Goal: Task Accomplishment & Management: Complete application form

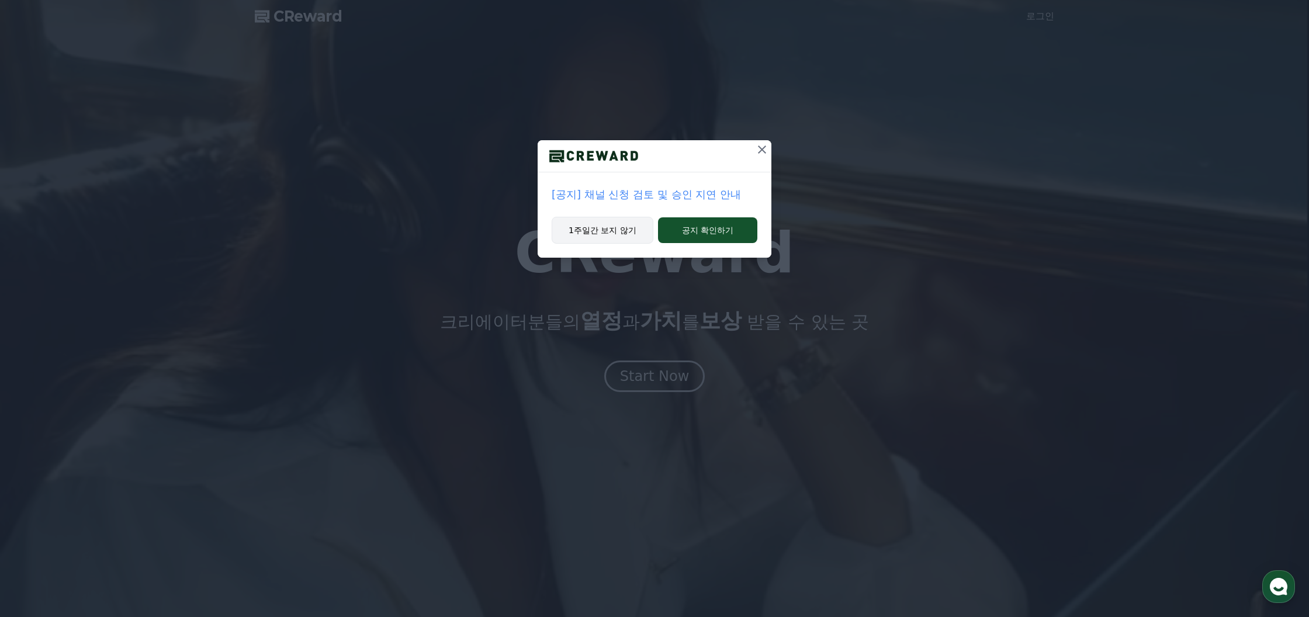
click at [643, 231] on button "1주일간 보지 않기" at bounding box center [603, 230] width 102 height 27
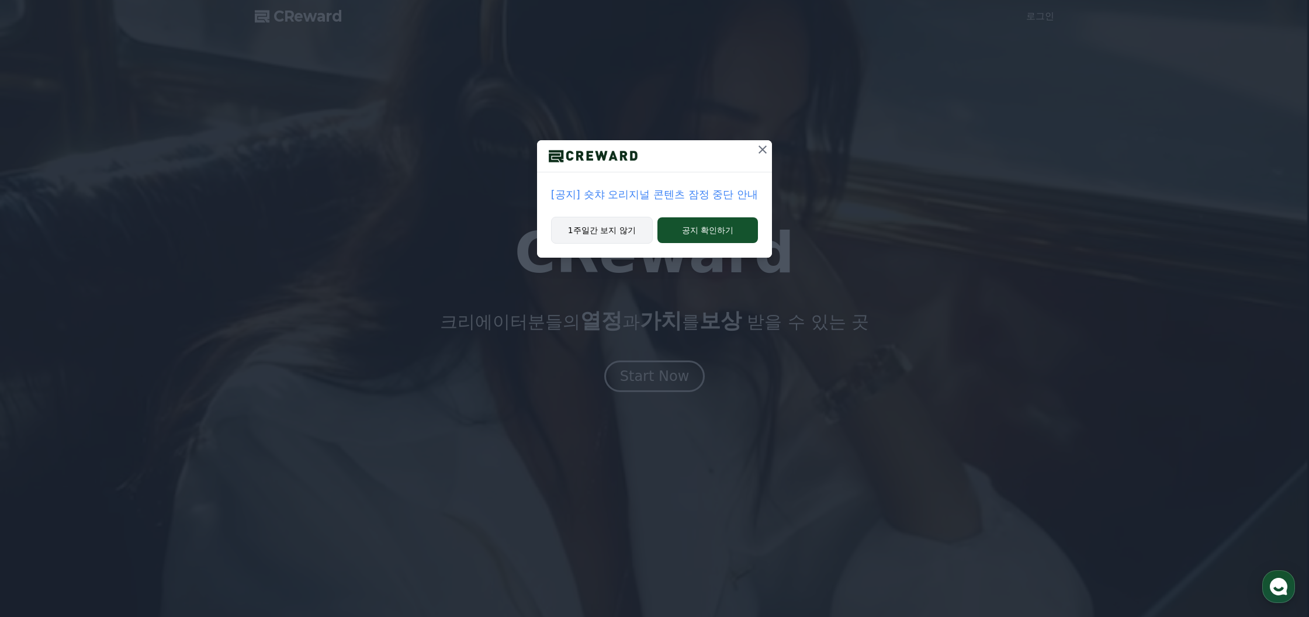
click at [643, 231] on button "1주일간 보지 않기" at bounding box center [602, 230] width 102 height 27
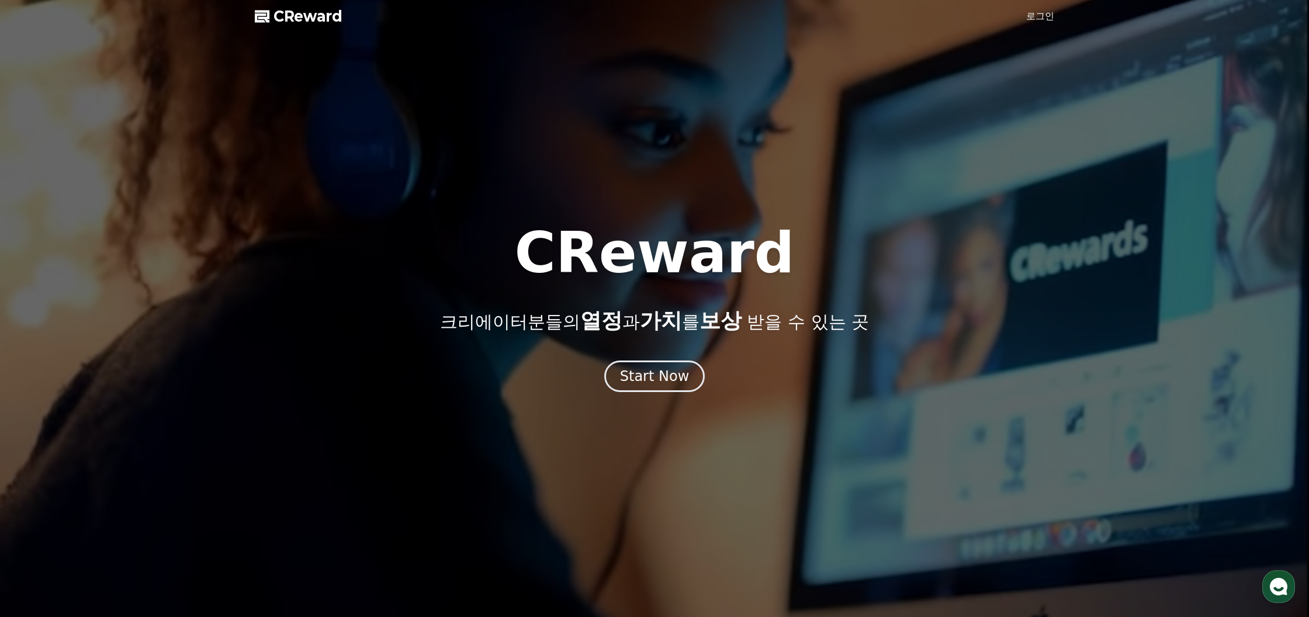
click at [1062, 8] on div at bounding box center [654, 308] width 1309 height 617
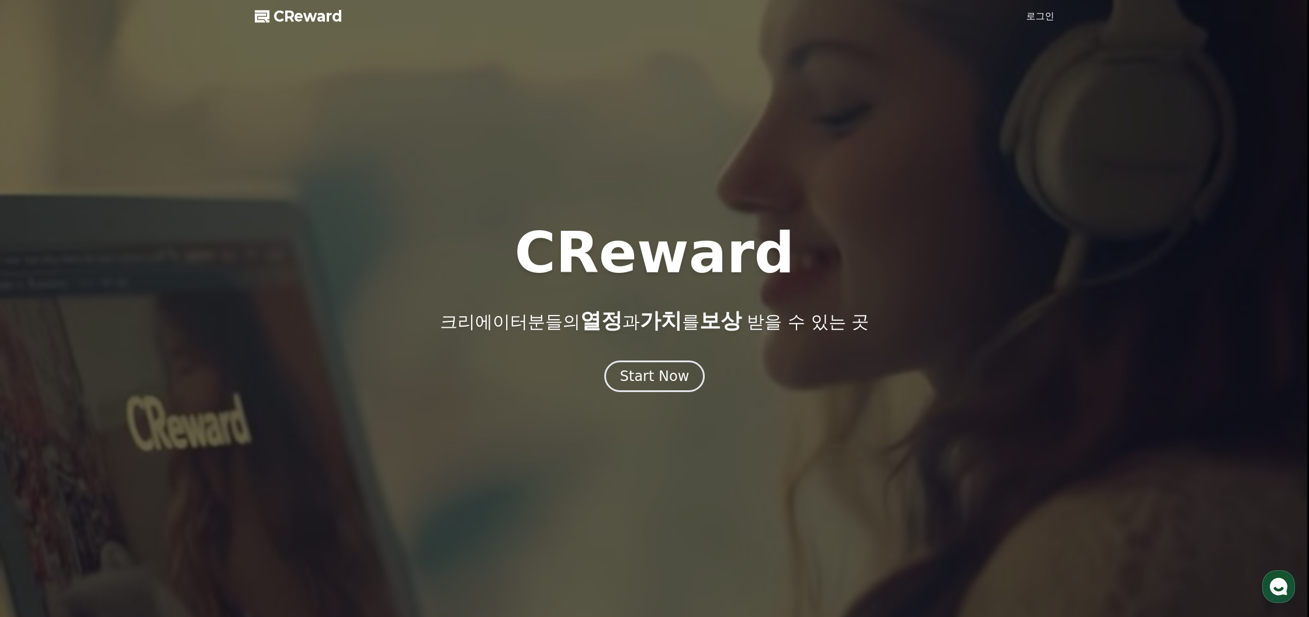
click at [1050, 16] on link "로그인" at bounding box center [1040, 16] width 28 height 14
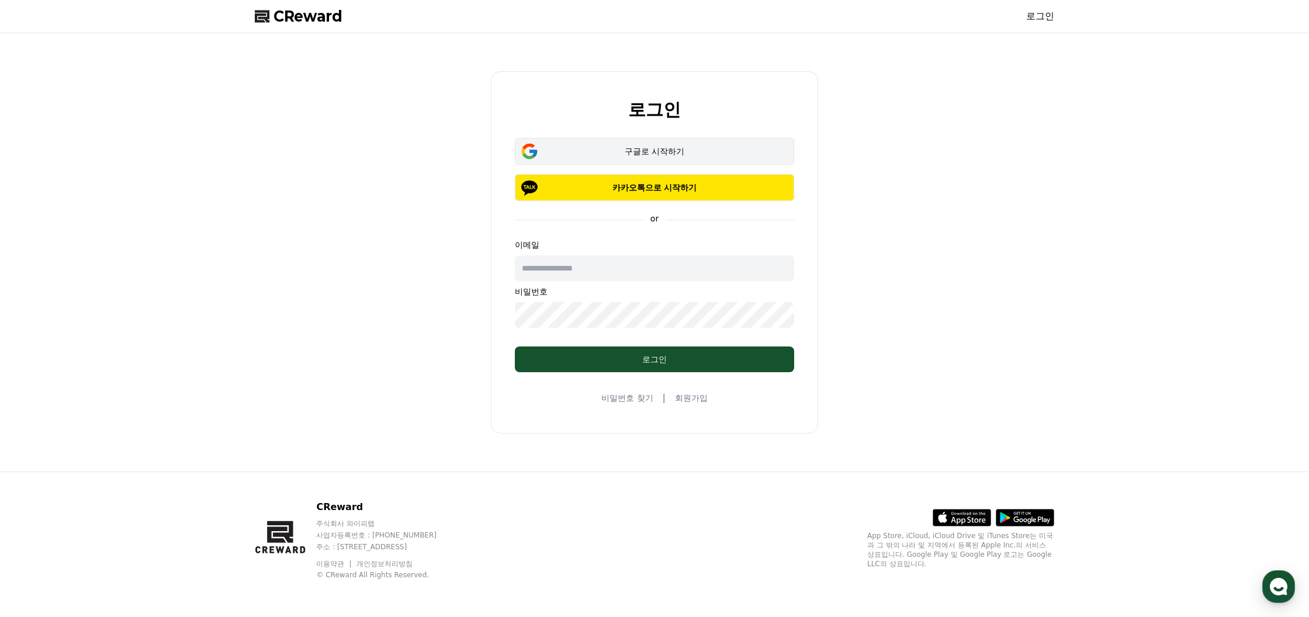
click at [707, 155] on div "구글로 시작하기" at bounding box center [654, 151] width 245 height 12
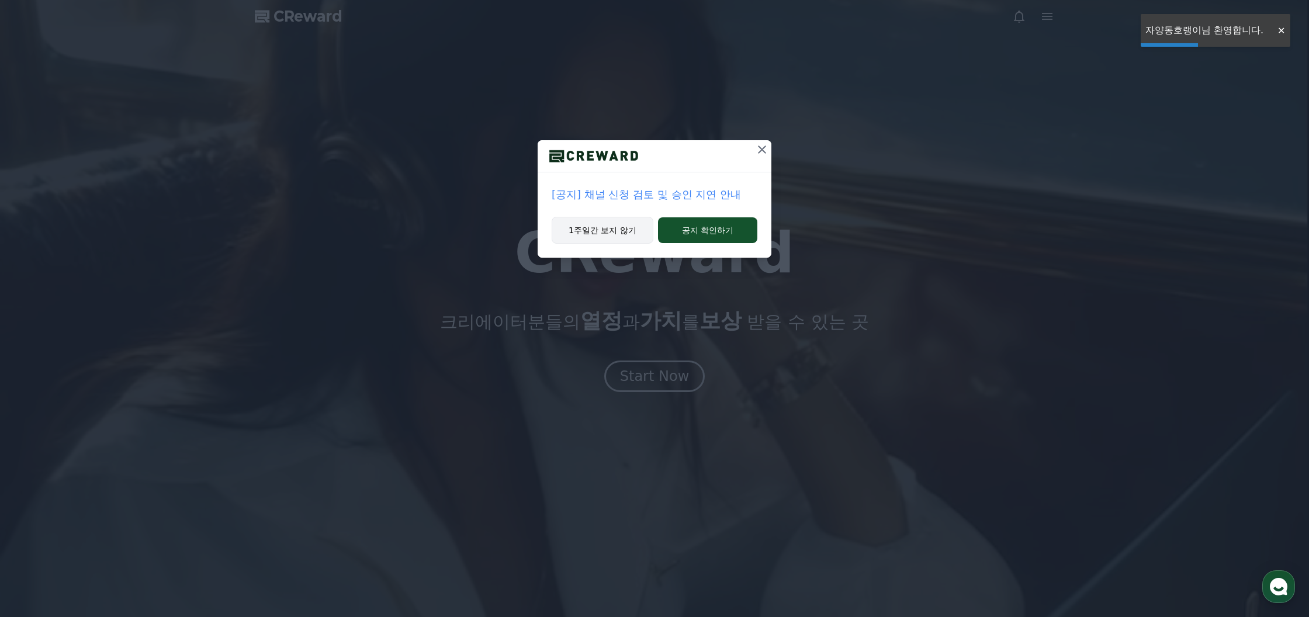
click at [608, 227] on button "1주일간 보지 않기" at bounding box center [603, 230] width 102 height 27
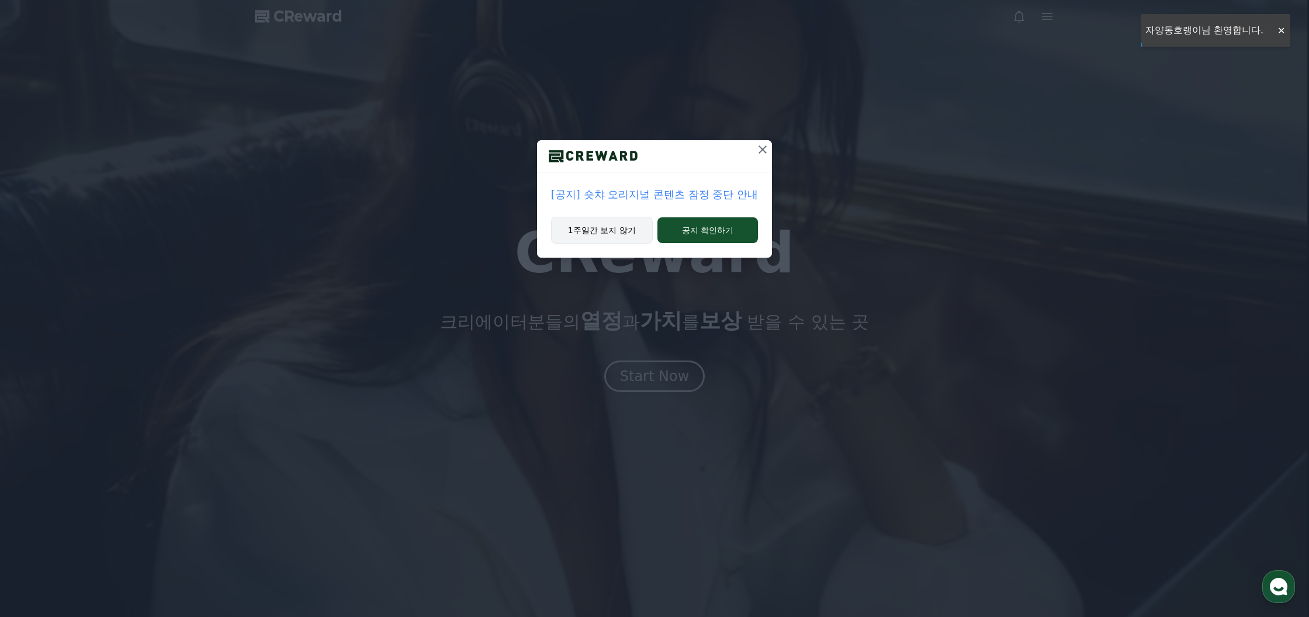
click at [608, 227] on button "1주일간 보지 않기" at bounding box center [602, 230] width 102 height 27
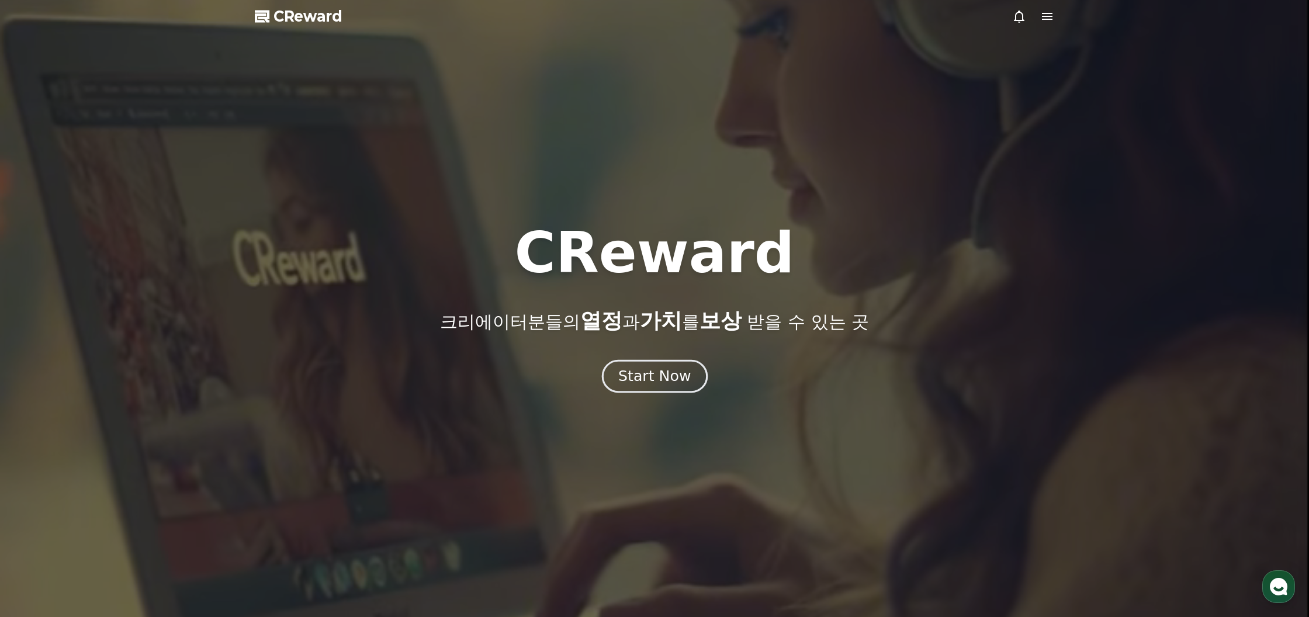
click at [652, 373] on div "Start Now" at bounding box center [654, 376] width 72 height 20
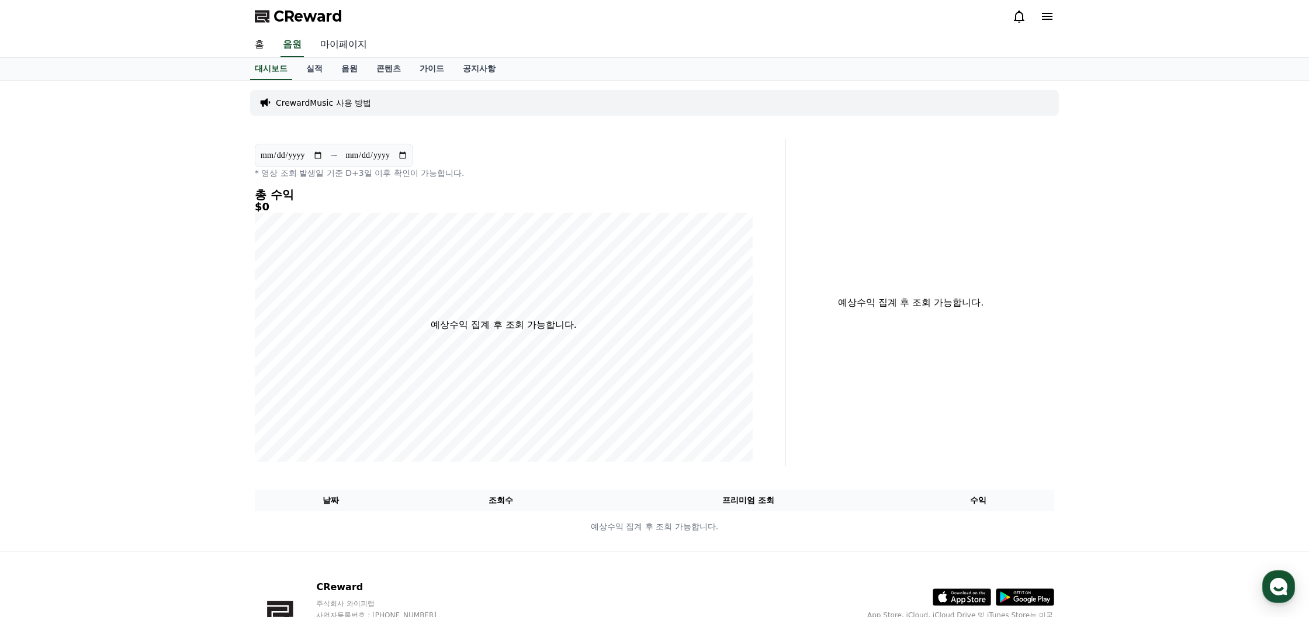
click at [347, 51] on link "마이페이지" at bounding box center [343, 45] width 65 height 25
select select "**********"
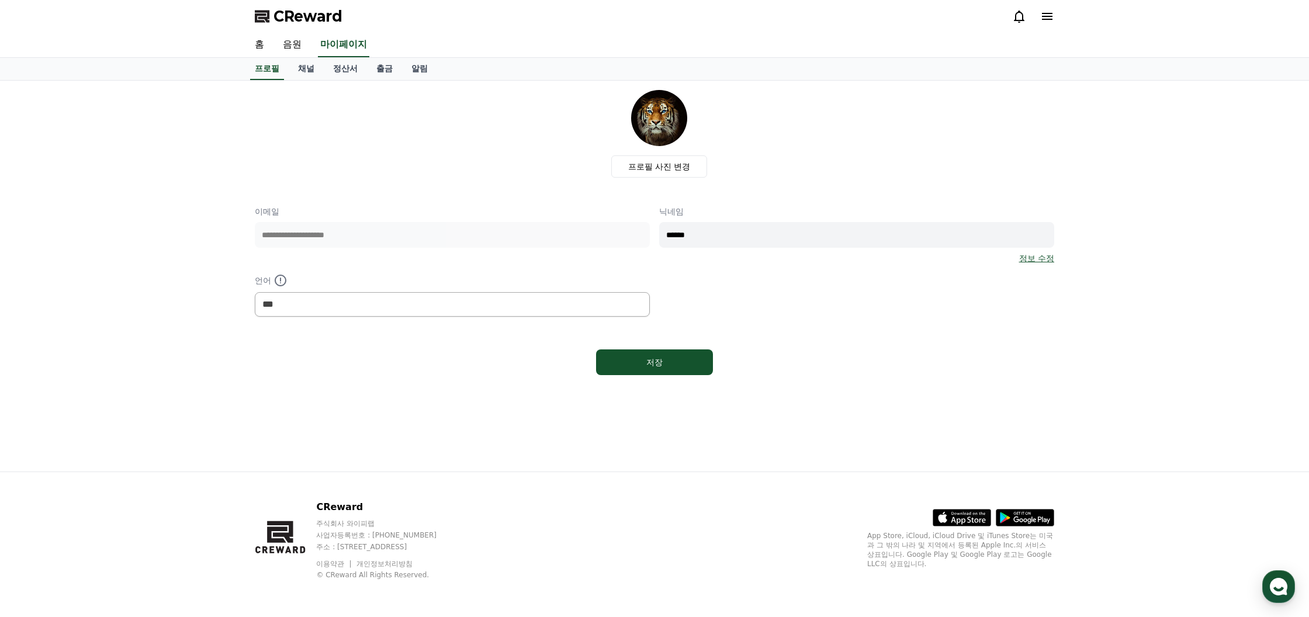
click at [1053, 251] on div "닉네임 ****** 정보 수정" at bounding box center [856, 235] width 395 height 58
click at [1050, 256] on link "정보 수정" at bounding box center [1036, 258] width 35 height 12
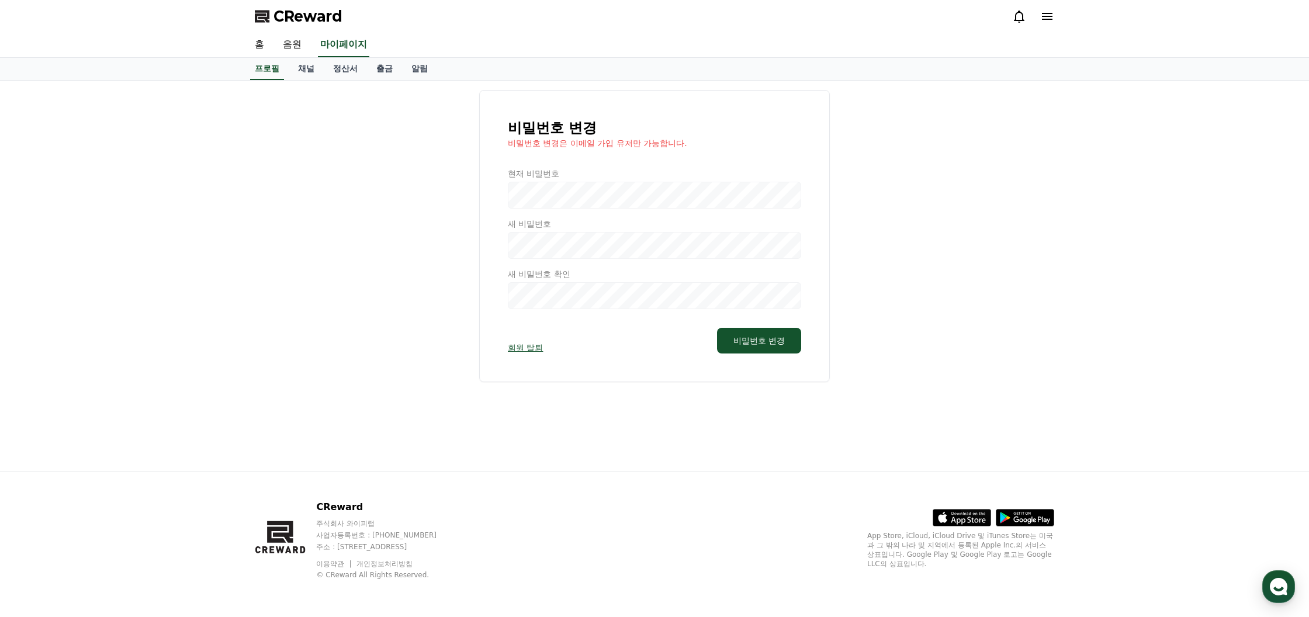
select select "**********"
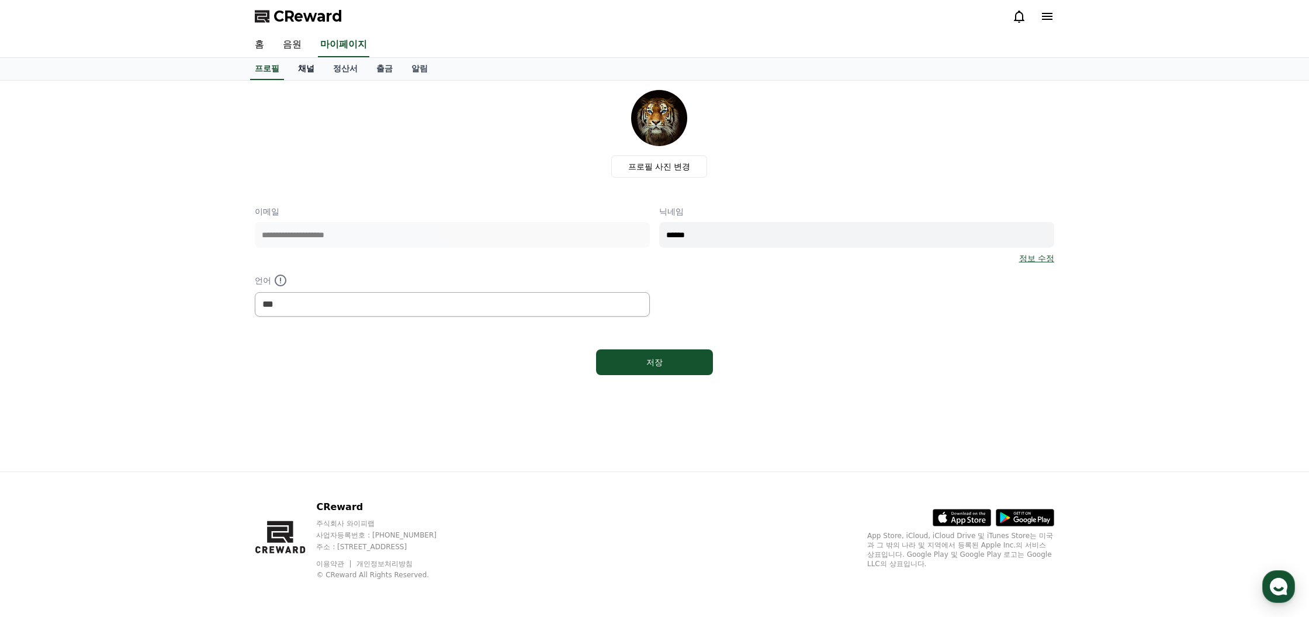
click at [297, 68] on link "채널" at bounding box center [306, 69] width 35 height 22
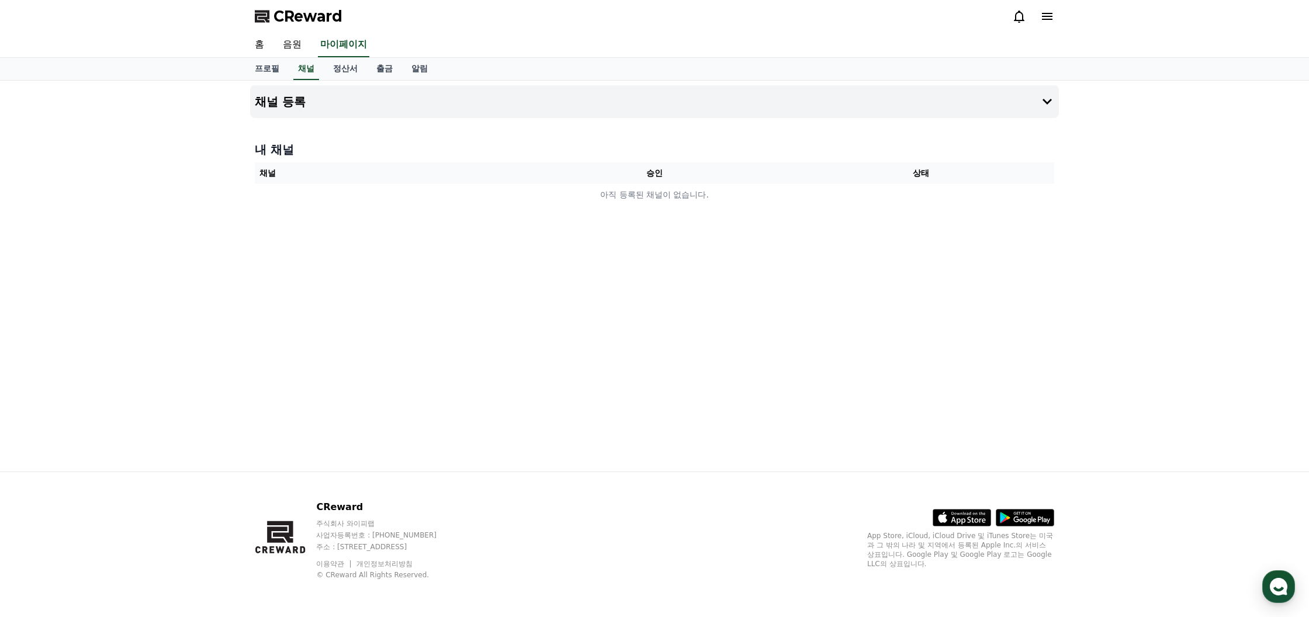
click at [956, 165] on th "상태" at bounding box center [921, 173] width 266 height 22
click at [626, 181] on th "승인" at bounding box center [654, 173] width 266 height 22
click at [349, 96] on button "채널 등록" at bounding box center [654, 101] width 809 height 33
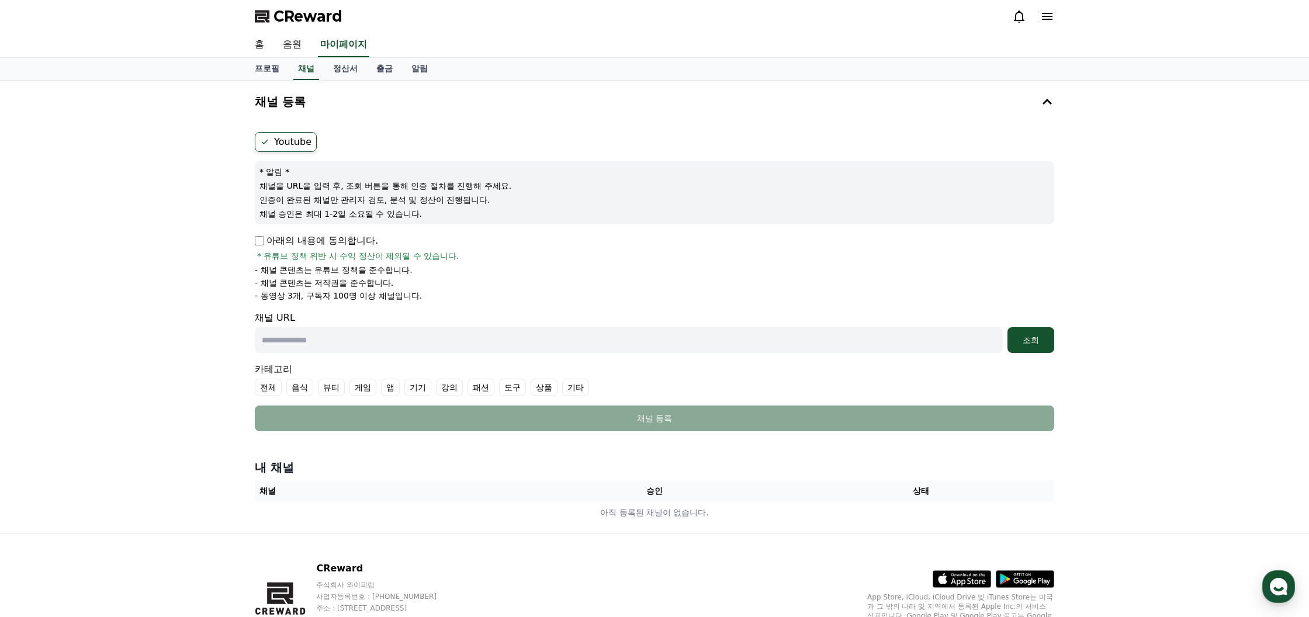
click at [408, 346] on input "text" at bounding box center [629, 340] width 748 height 26
click at [255, 387] on label "전체" at bounding box center [268, 388] width 27 height 18
click at [310, 351] on input "text" at bounding box center [629, 340] width 748 height 26
paste input "**********"
type input "**********"
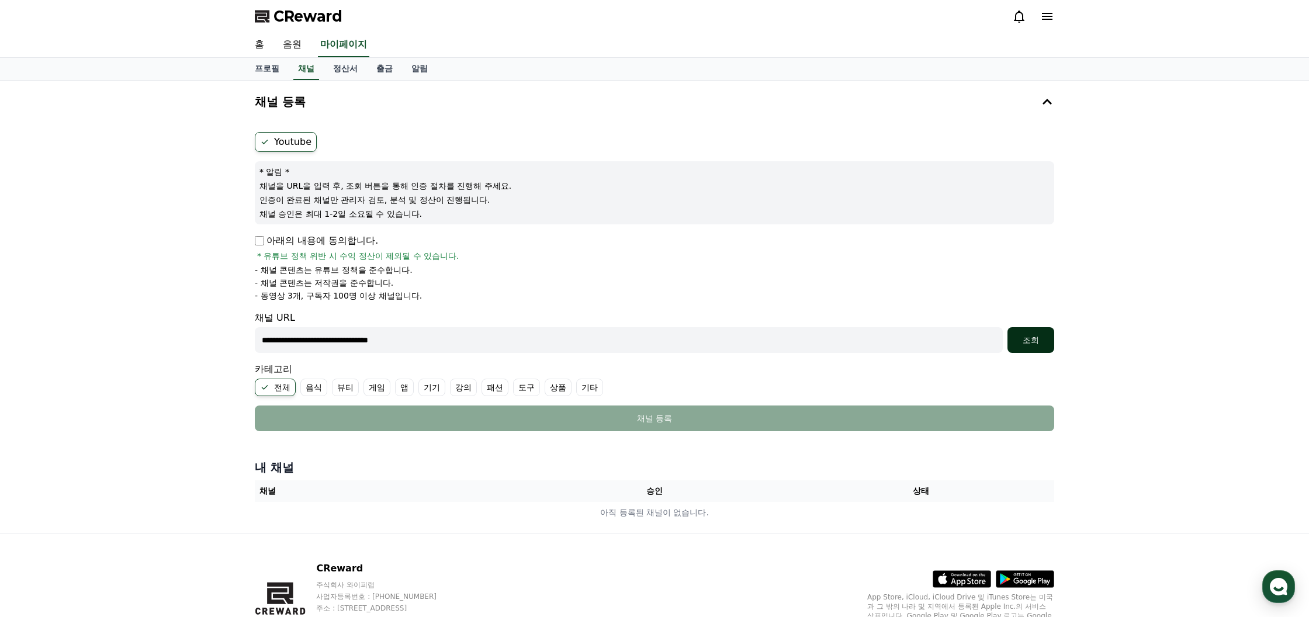
click at [1032, 348] on button "조회" at bounding box center [1030, 340] width 47 height 26
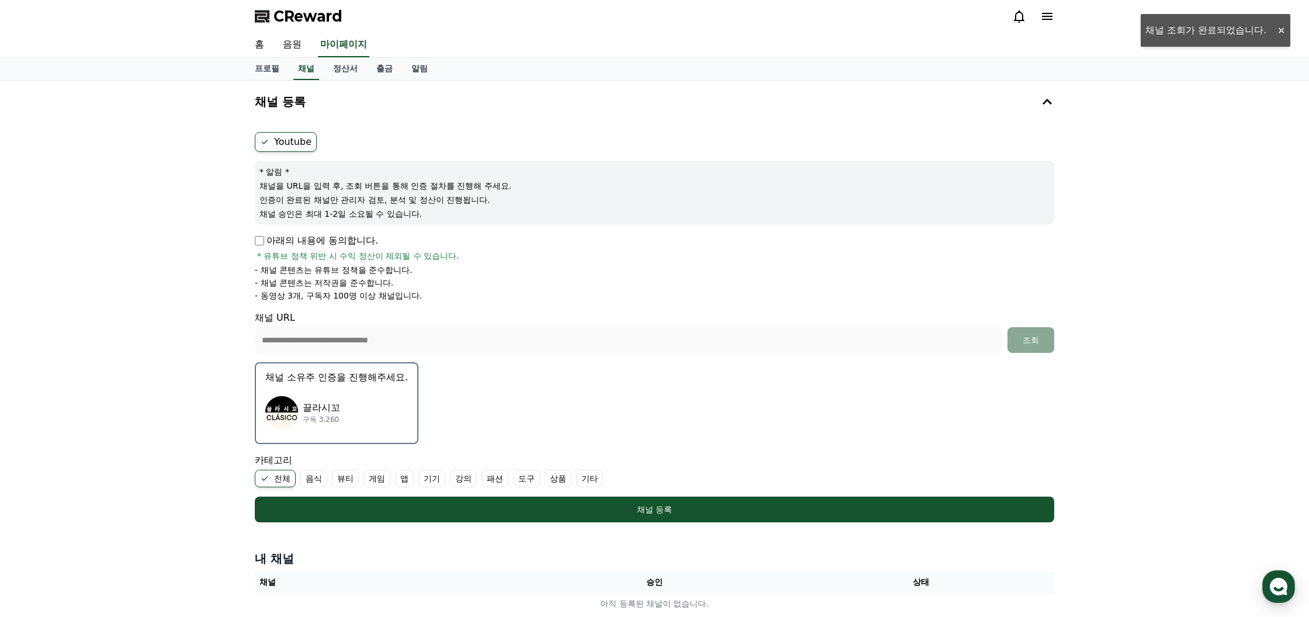
click at [348, 415] on div "끌라시꼬 구독 3,260" at bounding box center [336, 412] width 143 height 47
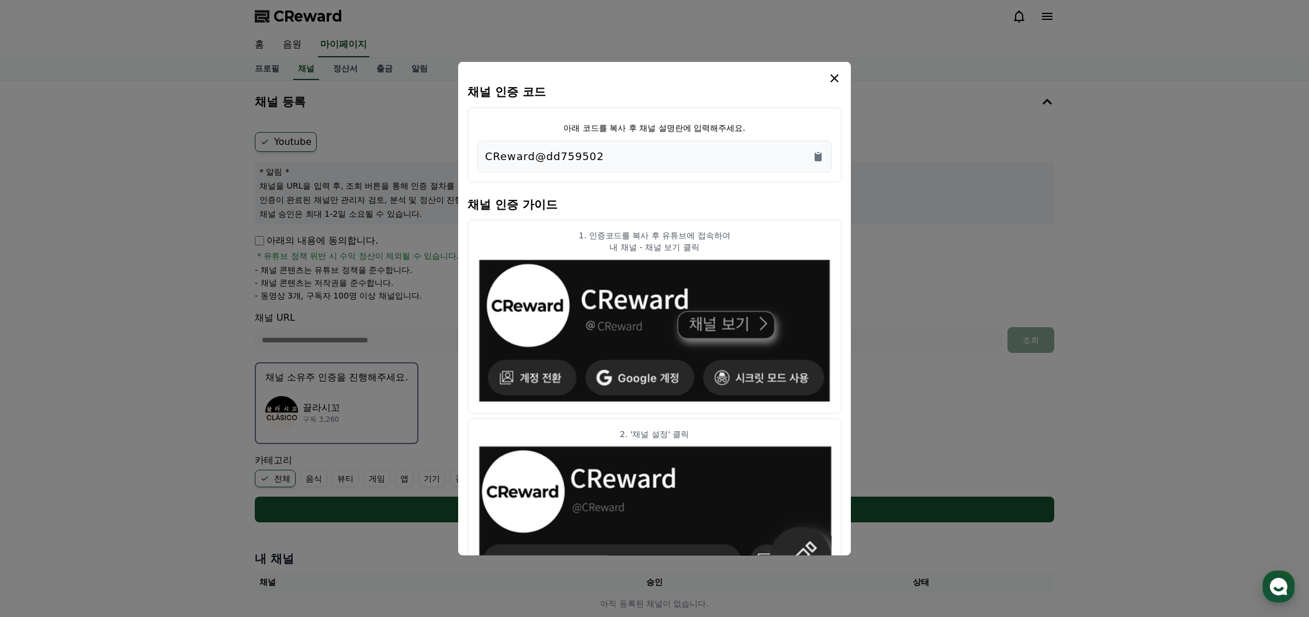
click at [699, 155] on div "CReward@dd759502" at bounding box center [654, 156] width 339 height 16
click at [821, 157] on icon "Copy to clipboard" at bounding box center [817, 156] width 7 height 9
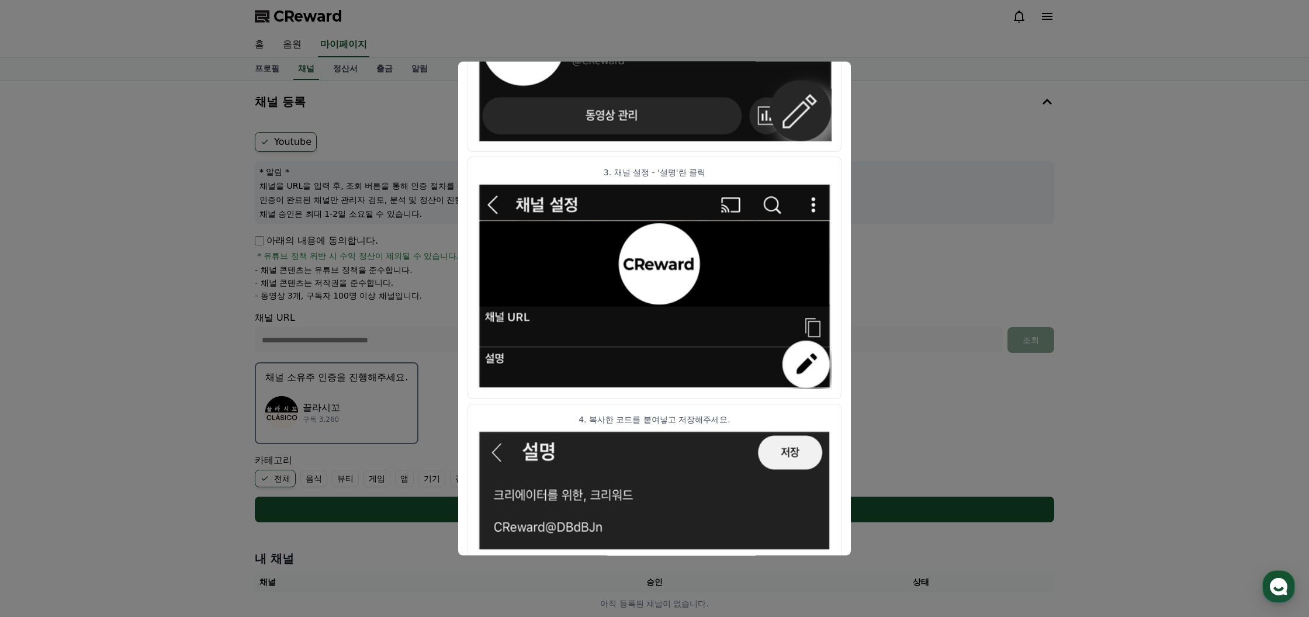
scroll to position [515, 0]
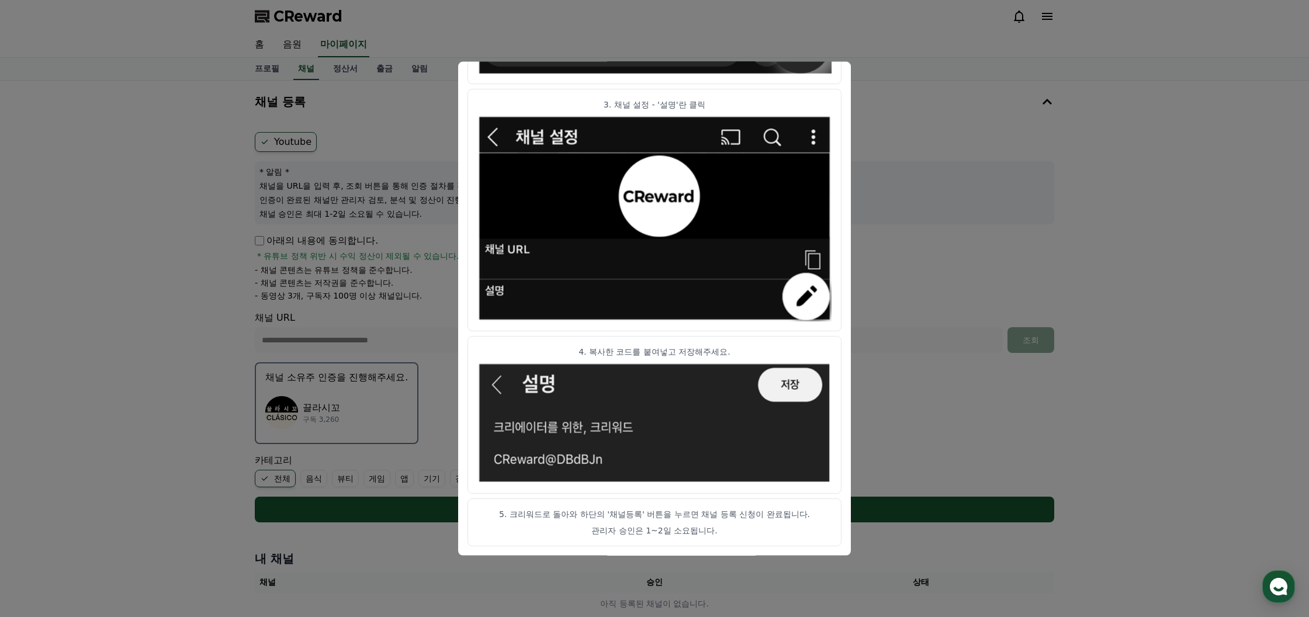
click at [937, 133] on button "close modal" at bounding box center [654, 308] width 1309 height 617
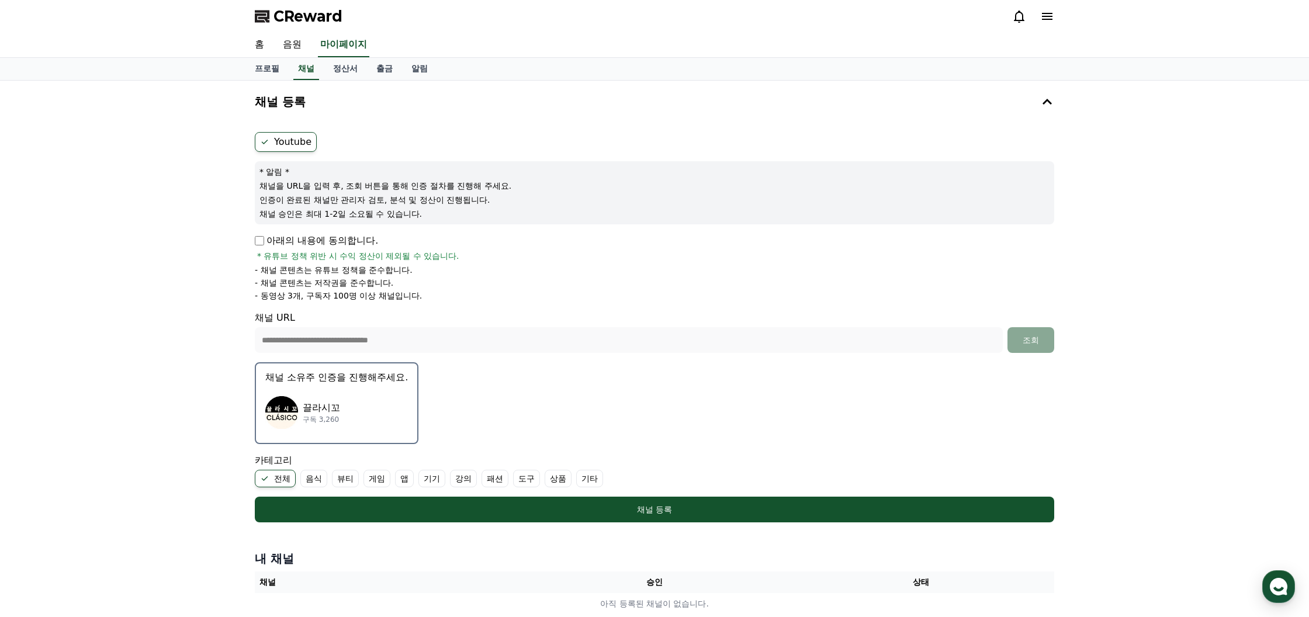
scroll to position [61, 0]
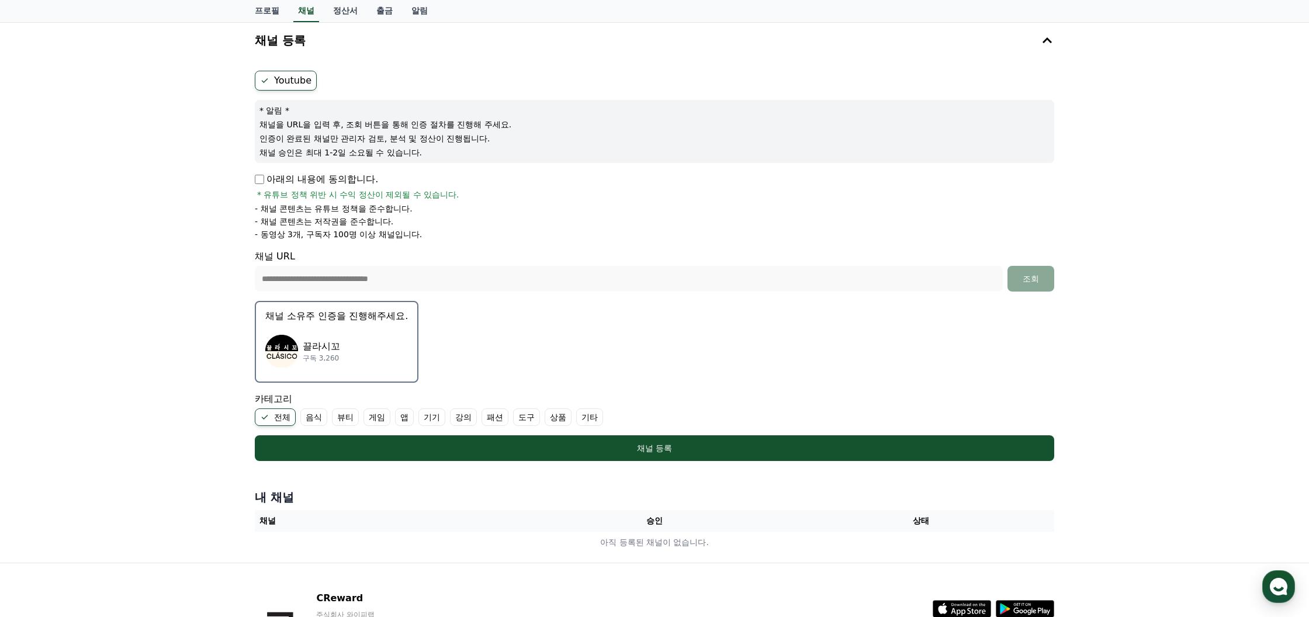
click at [307, 421] on label "음식" at bounding box center [313, 417] width 27 height 18
click at [559, 419] on label "상품" at bounding box center [572, 417] width 27 height 18
click at [604, 418] on label "기타" at bounding box center [617, 417] width 27 height 18
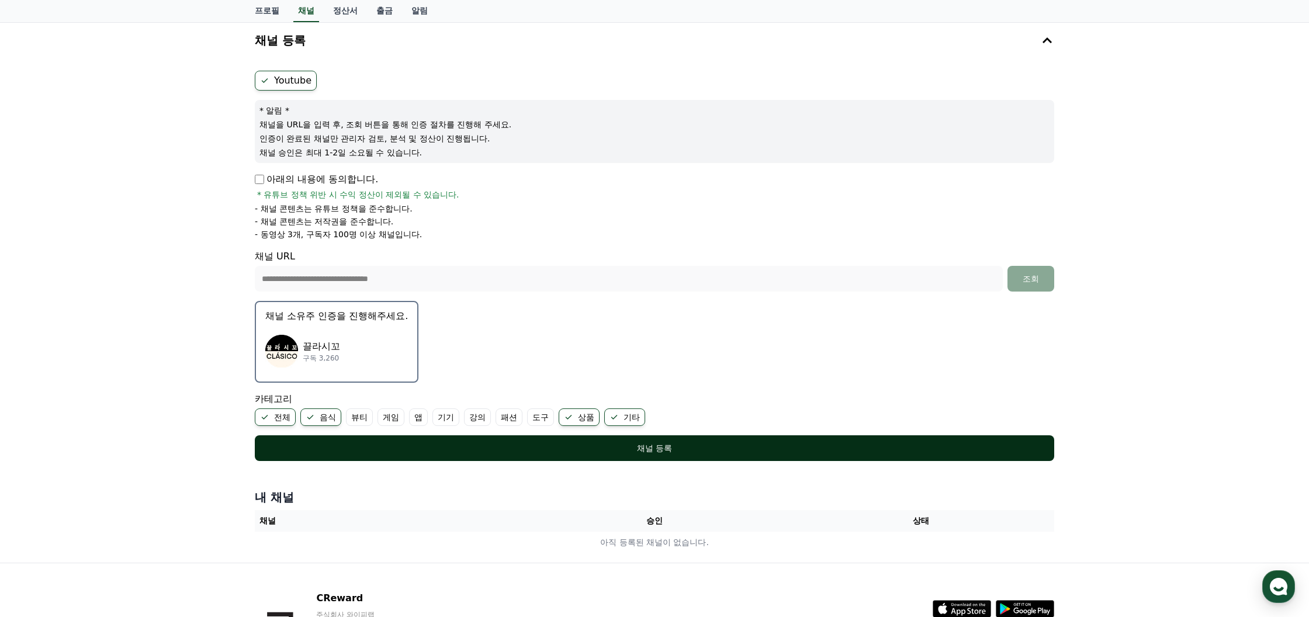
click at [581, 438] on button "채널 등록" at bounding box center [654, 448] width 799 height 26
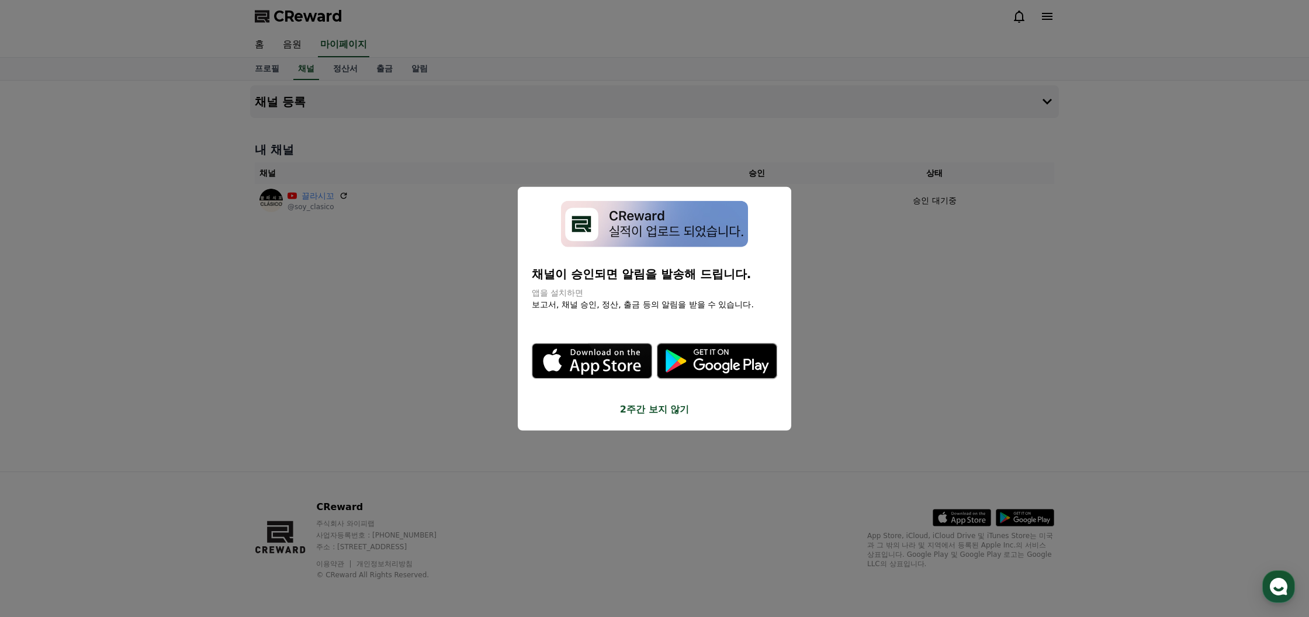
click at [631, 412] on button "2주간 보지 않기" at bounding box center [654, 409] width 245 height 14
